Goal: Obtain resource: Obtain resource

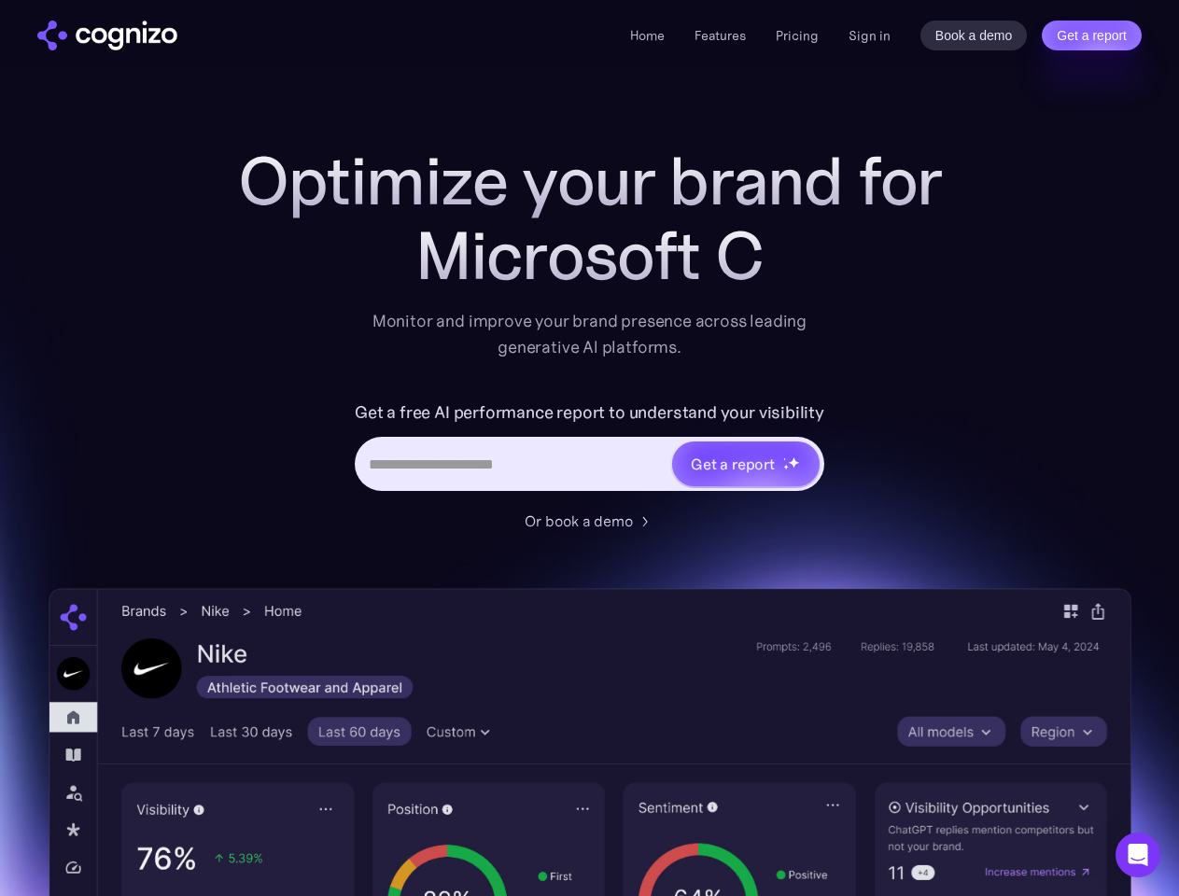
click at [1092, 35] on link "Get a report" at bounding box center [1092, 36] width 100 height 30
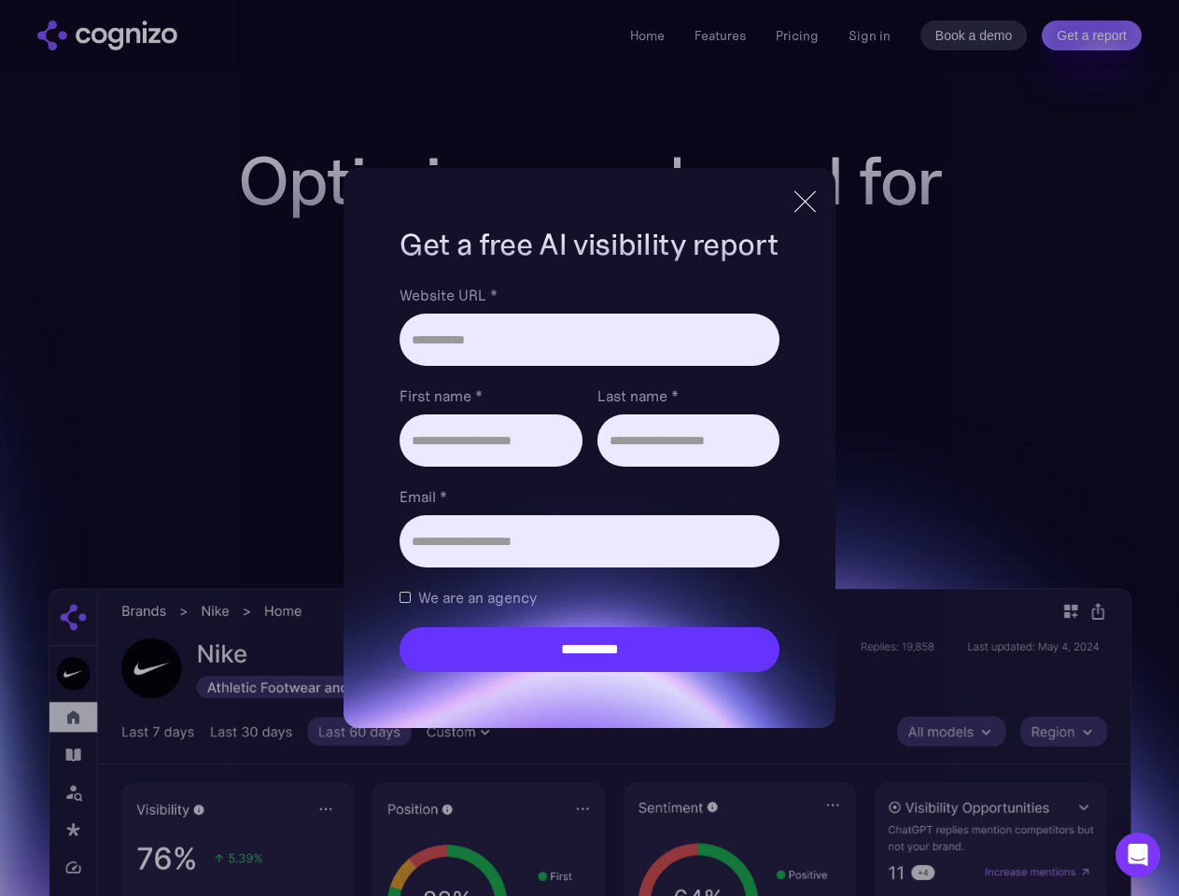
click at [745, 464] on input "Last name *" at bounding box center [689, 441] width 182 height 52
click at [1138, 855] on icon "Open Intercom Messenger" at bounding box center [1139, 855] width 20 height 22
